Goal: Task Accomplishment & Management: Complete application form

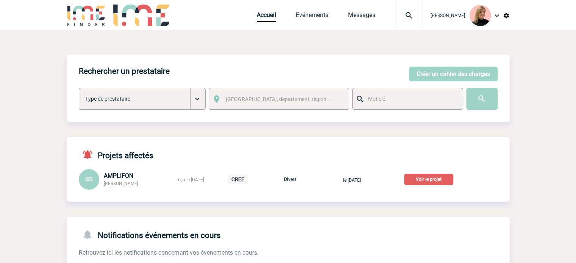
click at [417, 15] on img at bounding box center [408, 15] width 27 height 9
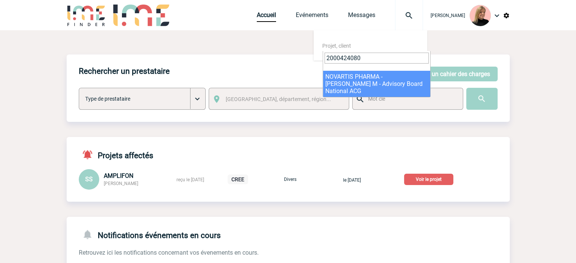
type input "2000424080"
select select "23581"
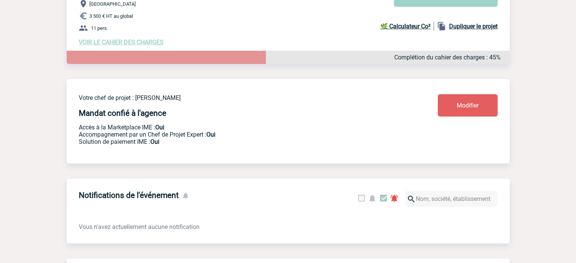
scroll to position [164, 0]
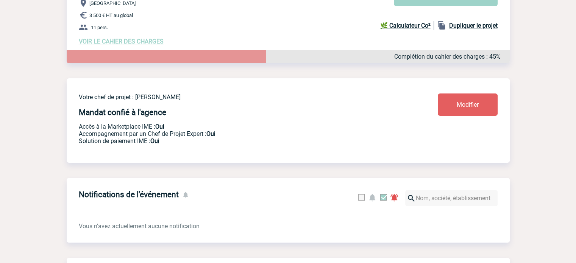
click at [143, 44] on span "VOIR LE CAHIER DES CHARGES" at bounding box center [121, 41] width 85 height 7
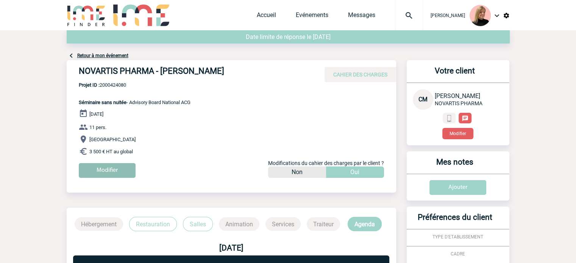
click at [127, 169] on input "Modifier" at bounding box center [107, 170] width 57 height 15
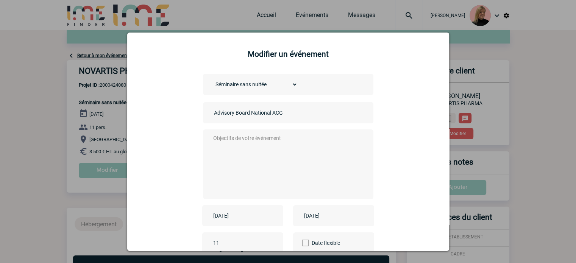
scroll to position [58, 0]
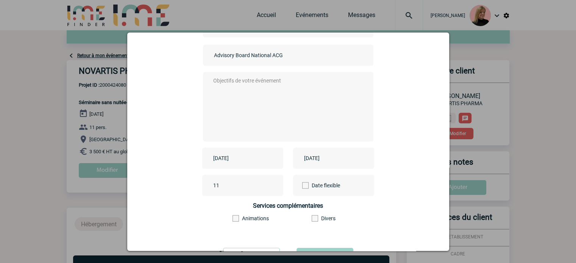
drag, startPoint x: 259, startPoint y: 150, endPoint x: 266, endPoint y: 161, distance: 13.2
click at [266, 161] on div "2025-10-16" at bounding box center [242, 158] width 81 height 21
click at [238, 159] on input "2025-10-16" at bounding box center [237, 158] width 52 height 10
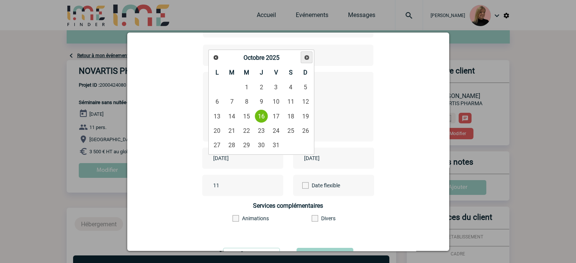
click at [309, 55] on span "Suivant" at bounding box center [307, 58] width 6 height 6
click at [275, 115] on link "14" at bounding box center [276, 116] width 14 height 14
type input "2025-11-14"
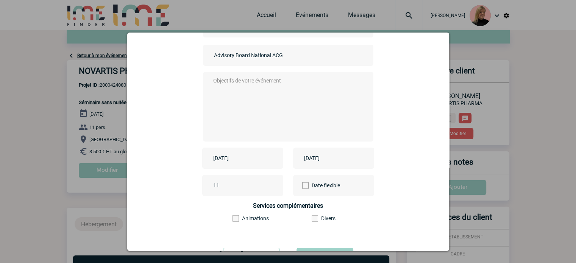
click at [335, 160] on input "2025-10-16" at bounding box center [328, 158] width 52 height 10
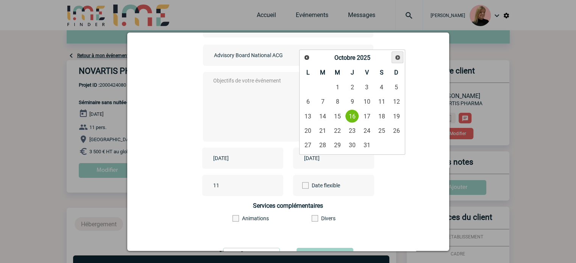
click at [394, 60] on link "Suivant" at bounding box center [398, 57] width 12 height 12
click at [370, 118] on link "14" at bounding box center [367, 116] width 14 height 14
type input "2025-11-14"
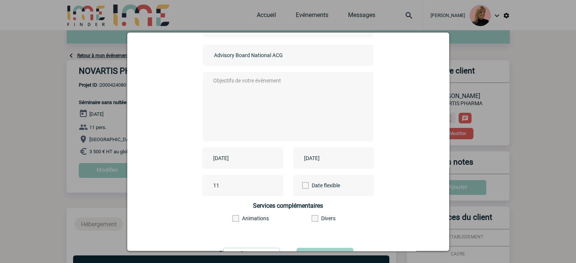
scroll to position [94, 0]
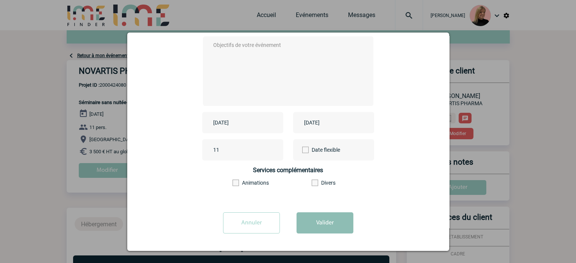
click at [312, 226] on button "Valider" at bounding box center [324, 222] width 57 height 21
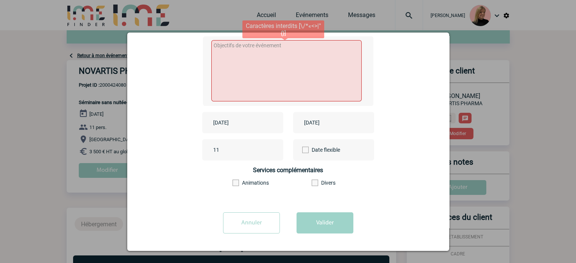
click at [256, 81] on textarea at bounding box center [286, 70] width 150 height 61
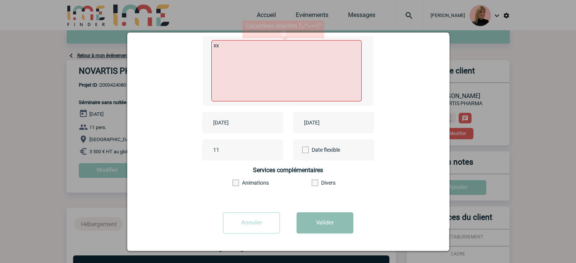
type textarea "xx"
click at [335, 223] on button "Valider" at bounding box center [324, 222] width 57 height 21
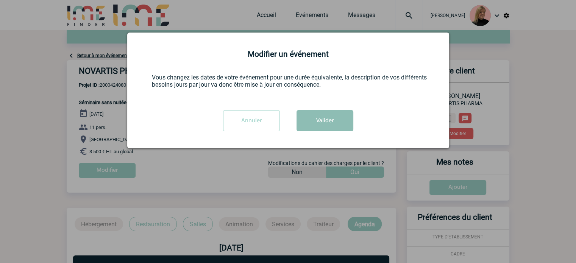
scroll to position [0, 0]
click at [325, 120] on button "Valider" at bounding box center [324, 120] width 57 height 21
